Goal: Task Accomplishment & Management: Manage account settings

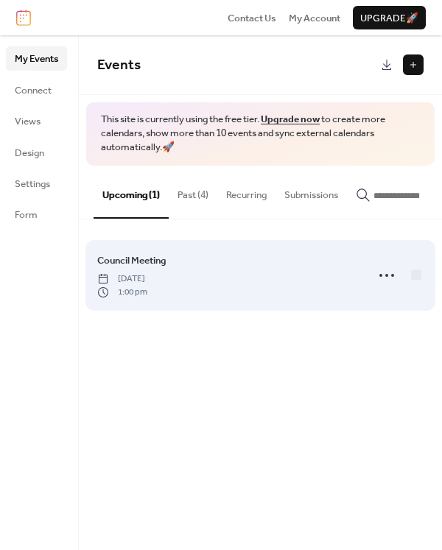
click at [261, 277] on div "Council Meeting [DATE] 1:00 pm" at bounding box center [227, 275] width 260 height 46
click at [325, 282] on div "Council Meeting [DATE] 1:00 pm" at bounding box center [227, 275] width 260 height 46
click at [377, 281] on icon at bounding box center [387, 275] width 24 height 24
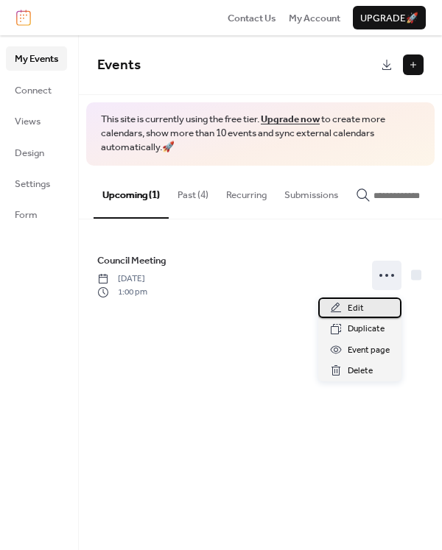
click at [362, 304] on span "Edit" at bounding box center [355, 308] width 16 height 15
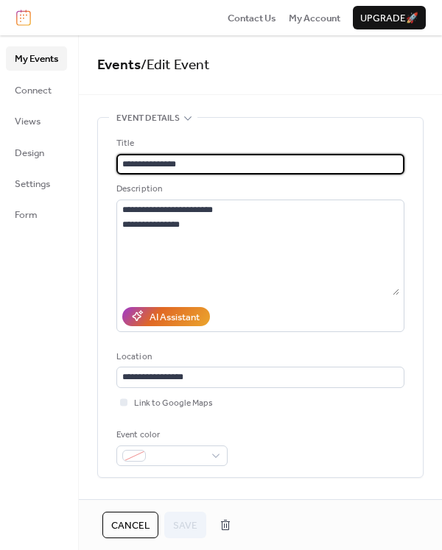
scroll to position [221, 0]
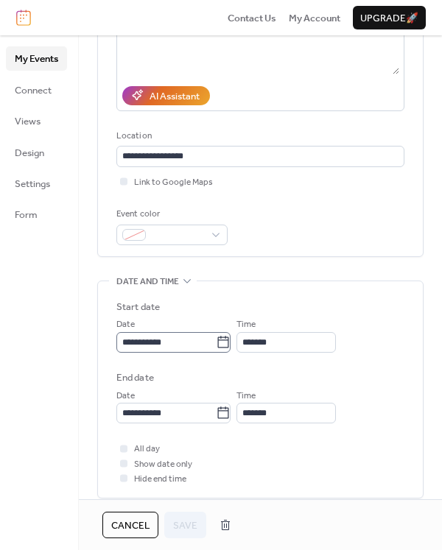
click at [230, 342] on icon at bounding box center [223, 342] width 15 height 15
click at [216, 342] on input "**********" at bounding box center [165, 342] width 99 height 21
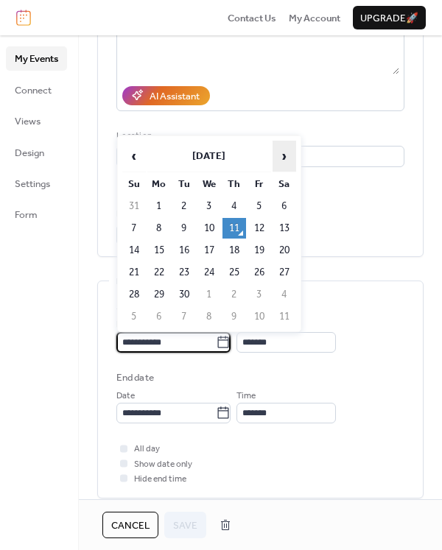
click at [286, 162] on span "›" at bounding box center [284, 155] width 22 height 29
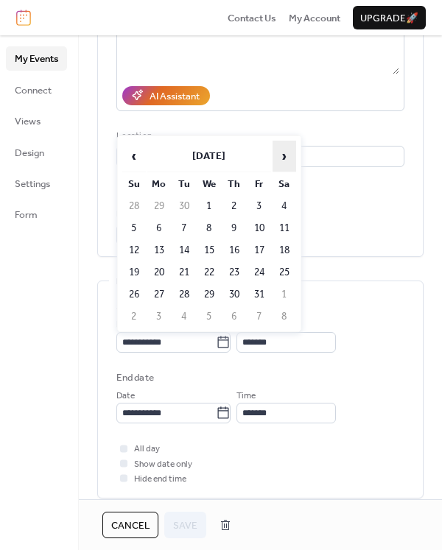
click at [286, 162] on span "›" at bounding box center [284, 155] width 22 height 29
click at [190, 271] on td "18" at bounding box center [184, 272] width 24 height 21
type input "**********"
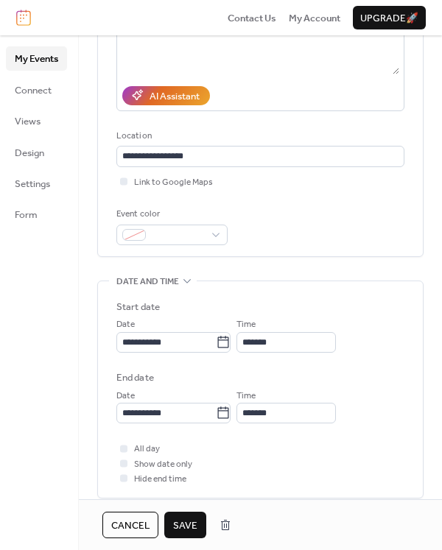
click at [188, 524] on span "Save" at bounding box center [185, 525] width 24 height 15
